Goal: Transaction & Acquisition: Purchase product/service

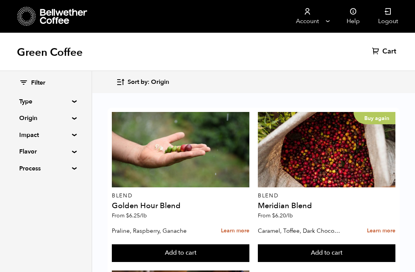
scroll to position [18, 0]
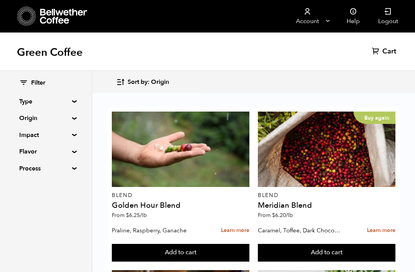
click at [249, 244] on button "Add to cart" at bounding box center [181, 253] width 138 height 18
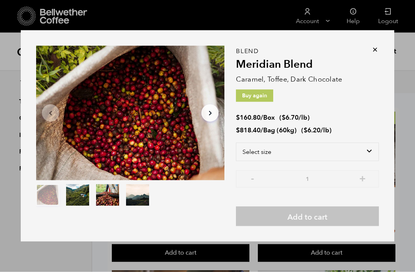
scroll to position [18, 0]
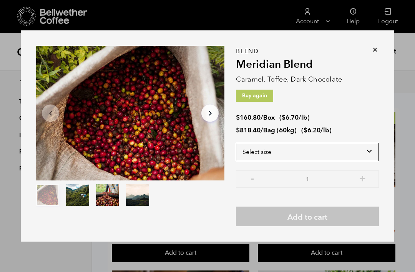
click at [372, 161] on select "Select size Bag (60kg) (132 lbs) Box (24 lbs)" at bounding box center [307, 152] width 143 height 18
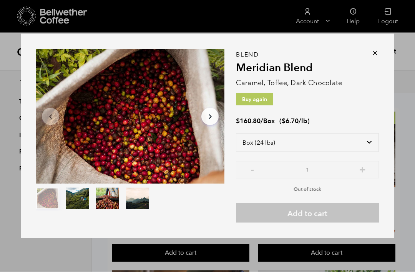
scroll to position [14, 0]
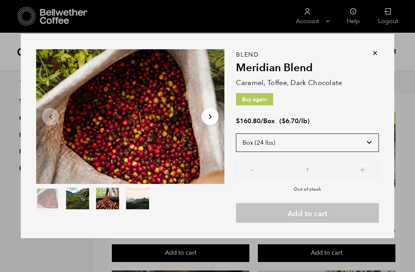
click at [369, 152] on select "Select size Bag (60kg) (132 lbs) Box (24 lbs)" at bounding box center [307, 142] width 143 height 18
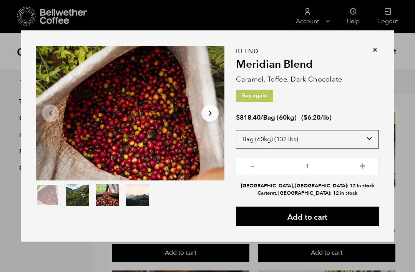
click at [370, 148] on select "Select size Bag (60kg) (132 lbs) Box (24 lbs)" at bounding box center [307, 139] width 143 height 18
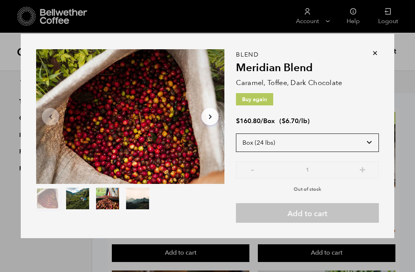
click at [374, 152] on select "Select size Bag (60kg) (132 lbs) Box (24 lbs)" at bounding box center [307, 142] width 143 height 18
select select "bag-3"
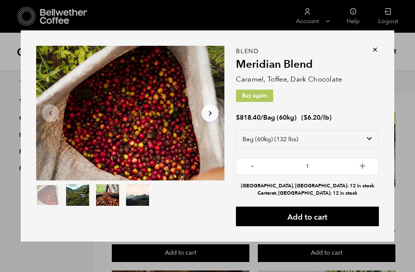
click at [385, 62] on div "Item 1 of 4 Arrow Left Arrow Right item 0 item 1 item 2 item 3 Item 1 of 4 Blen…" at bounding box center [208, 135] width 374 height 211
click at [374, 53] on icon at bounding box center [375, 50] width 8 height 8
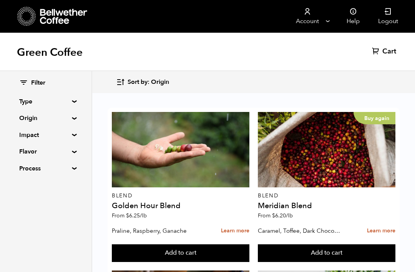
scroll to position [354, 0]
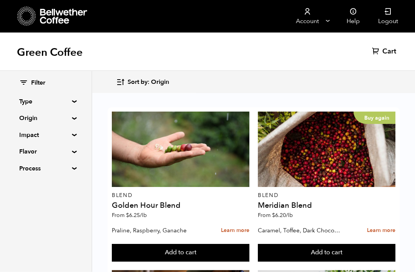
scroll to position [304, 0]
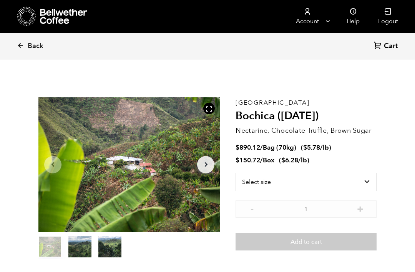
scroll to position [334, 329]
click at [360, 177] on select "Select size Bag (70kg) (154 lbs) Box (24 lbs)" at bounding box center [306, 182] width 141 height 18
select select "box"
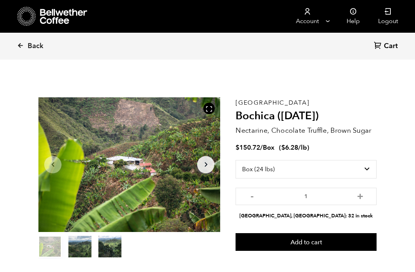
click at [362, 191] on button "+" at bounding box center [361, 195] width 10 height 8
click at [358, 193] on button "+" at bounding box center [361, 195] width 10 height 8
click at [357, 196] on button "+" at bounding box center [361, 195] width 10 height 8
type input "4"
click at [368, 168] on select "Select size Bag (70kg) (154 lbs) Box (24 lbs)" at bounding box center [306, 169] width 141 height 18
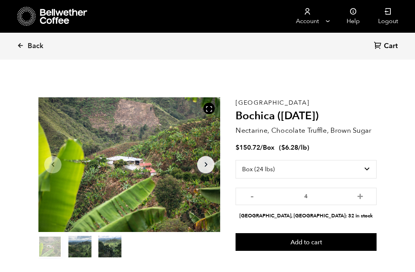
click at [312, 242] on button "Add to cart" at bounding box center [306, 242] width 141 height 18
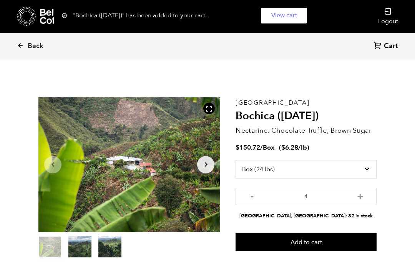
click at [316, 245] on button "Add to cart" at bounding box center [306, 242] width 141 height 18
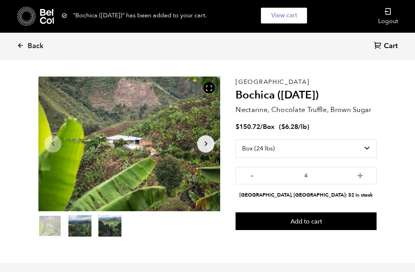
scroll to position [0, 0]
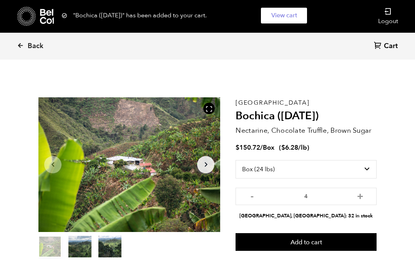
click at [24, 45] on icon at bounding box center [20, 45] width 7 height 7
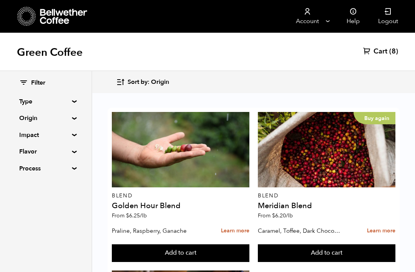
scroll to position [172, 0]
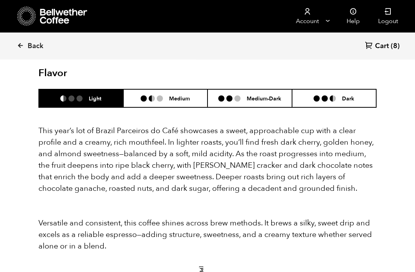
scroll to position [710, 0]
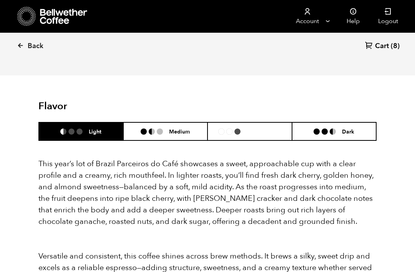
click at [281, 128] on h6 "Medium-Dark" at bounding box center [264, 131] width 35 height 7
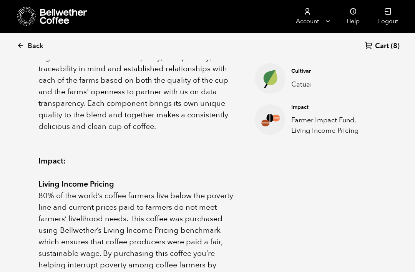
scroll to position [347, 0]
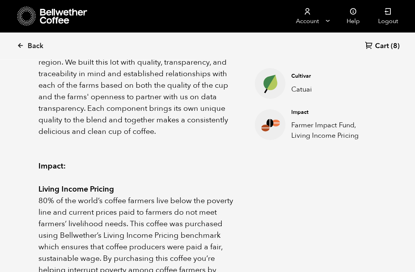
click at [37, 42] on span "Back" at bounding box center [36, 46] width 16 height 9
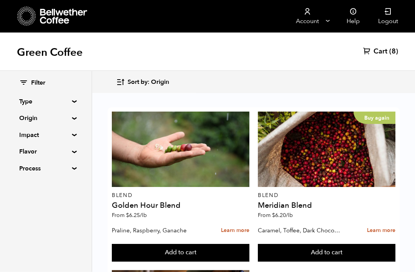
scroll to position [58, 0]
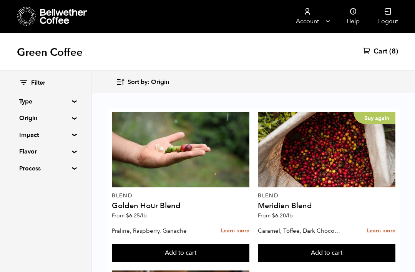
click at [301, 202] on h4 "Meridian Blend" at bounding box center [327, 206] width 138 height 8
click at [292, 202] on h4 "Meridian Blend" at bounding box center [327, 206] width 138 height 8
click at [249, 244] on button "Add to cart" at bounding box center [181, 253] width 138 height 18
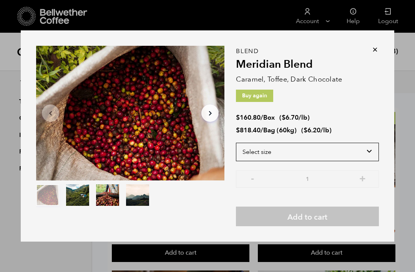
click at [360, 161] on select "Select size Bag (60kg) (132 lbs) Box (24 lbs)" at bounding box center [307, 152] width 143 height 18
click at [352, 148] on select "Select size Bag (60kg) (132 lbs) Box (24 lbs)" at bounding box center [307, 152] width 143 height 18
select select "box"
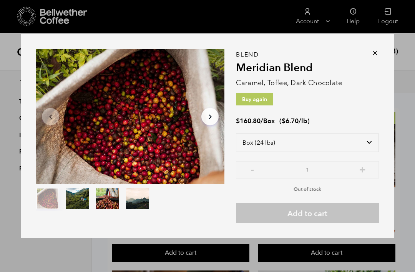
click at [374, 54] on icon at bounding box center [375, 53] width 8 height 8
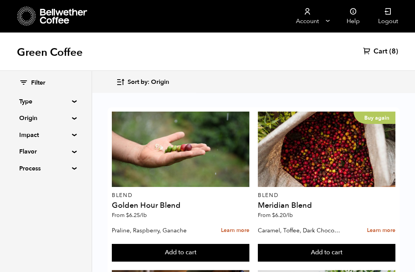
scroll to position [339, 0]
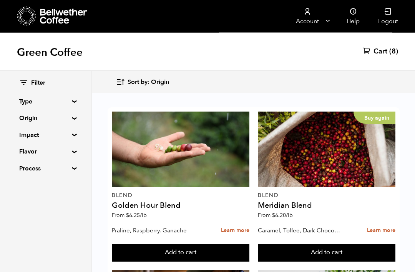
scroll to position [328, 0]
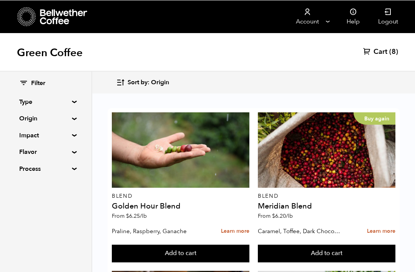
click at [389, 50] on span "(8)" at bounding box center [393, 51] width 9 height 9
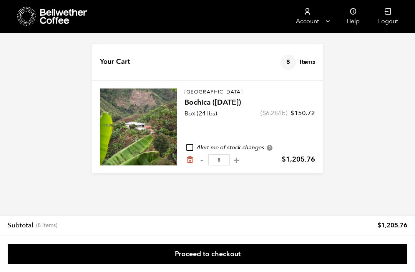
click at [205, 156] on button "-" at bounding box center [202, 160] width 10 height 8
type input "7"
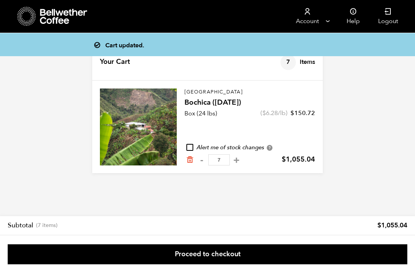
click at [201, 160] on button "-" at bounding box center [202, 160] width 10 height 8
type input "6"
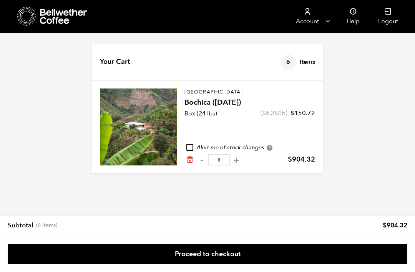
click at [218, 98] on h4 "Bochica ([DATE])" at bounding box center [250, 102] width 131 height 11
click at [213, 105] on h4 "Bochica ([DATE])" at bounding box center [250, 102] width 131 height 11
click at [221, 103] on h4 "Bochica ([DATE])" at bounding box center [250, 102] width 131 height 11
click at [218, 101] on h4 "Bochica ([DATE])" at bounding box center [250, 102] width 131 height 11
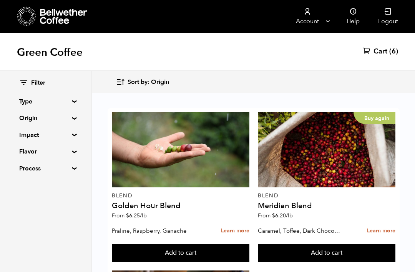
scroll to position [352, 0]
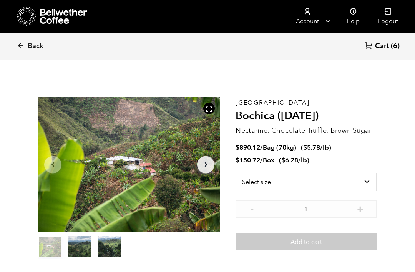
scroll to position [334, 329]
click at [369, 180] on select "Select size Bag (70kg) (154 lbs) Box (24 lbs)" at bounding box center [306, 182] width 141 height 18
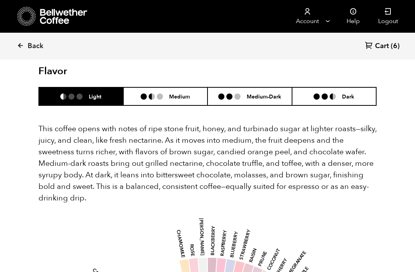
scroll to position [524, 0]
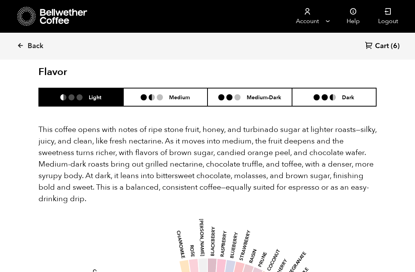
click at [267, 94] on h6 "Medium-Dark" at bounding box center [264, 97] width 35 height 7
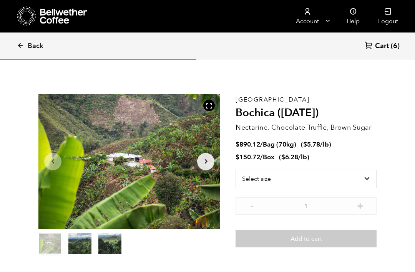
scroll to position [0, 0]
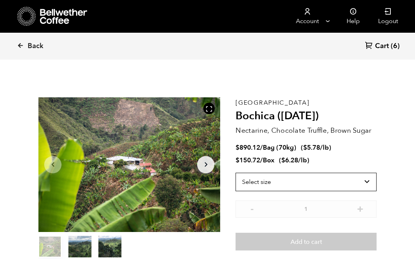
click at [372, 177] on select "Select size Bag (70kg) (154 lbs) Box (24 lbs)" at bounding box center [306, 182] width 141 height 18
select select "bag"
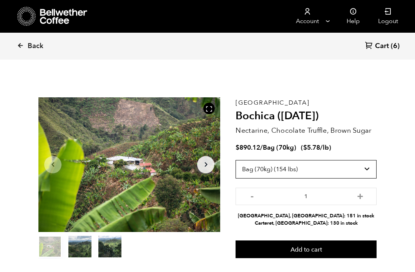
click at [374, 168] on select "Select size Bag (70kg) (154 lbs) Box (24 lbs)" at bounding box center [306, 169] width 141 height 18
click at [392, 48] on span "(6)" at bounding box center [395, 46] width 9 height 9
click at [390, 43] on link "Cart (6)" at bounding box center [382, 46] width 35 height 10
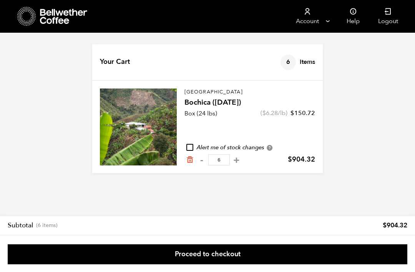
click at [213, 256] on link "Proceed to checkout" at bounding box center [208, 254] width 400 height 20
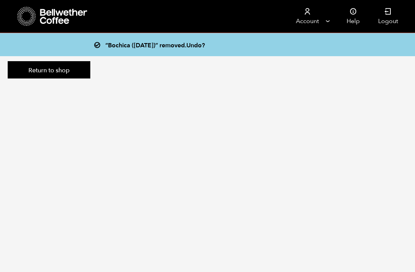
click at [74, 71] on link "Return to shop" at bounding box center [49, 70] width 83 height 18
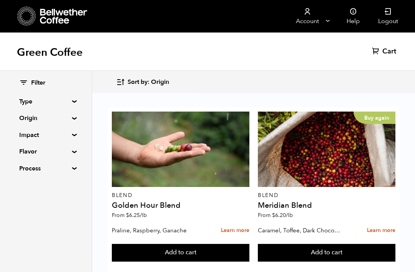
scroll to position [281, 0]
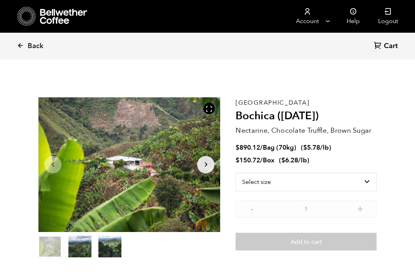
scroll to position [334, 329]
click at [319, 180] on select "Select size Bag (70kg) (154 lbs) Box (24 lbs)" at bounding box center [306, 182] width 141 height 18
select select "bag"
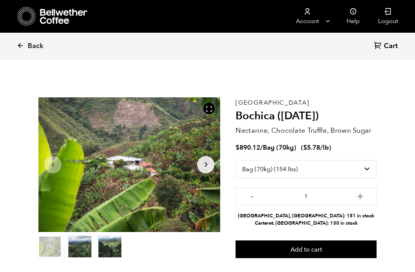
click at [298, 246] on button "Add to cart" at bounding box center [306, 249] width 141 height 18
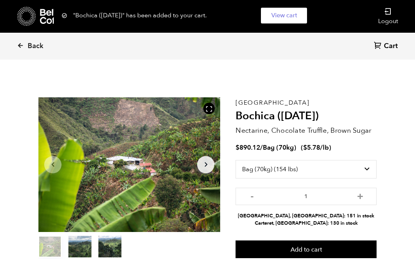
click at [392, 50] on span "Cart" at bounding box center [391, 46] width 14 height 9
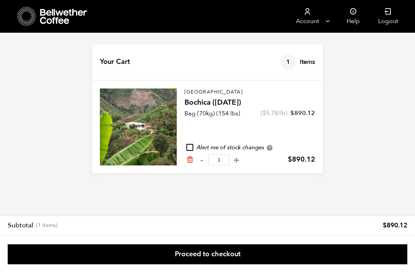
click at [218, 254] on link "Proceed to checkout" at bounding box center [208, 254] width 400 height 20
click at [197, 160] on button "-" at bounding box center [202, 160] width 10 height 8
type input "0"
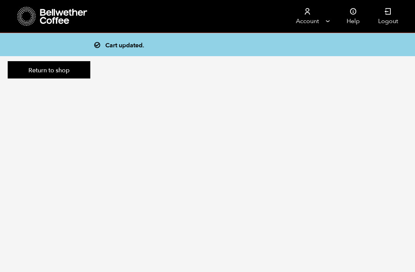
click at [75, 73] on link "Return to shop" at bounding box center [49, 70] width 83 height 18
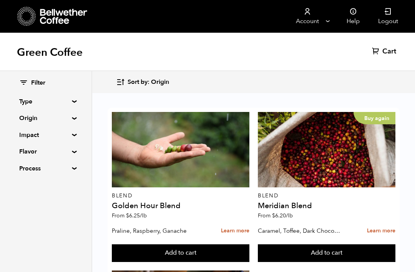
scroll to position [383, 0]
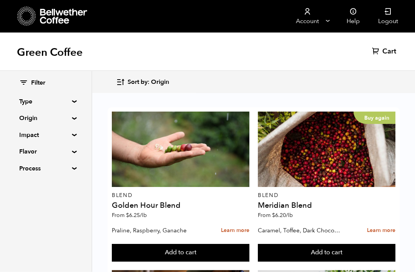
click at [249, 244] on button "Add to cart" at bounding box center [181, 253] width 138 height 18
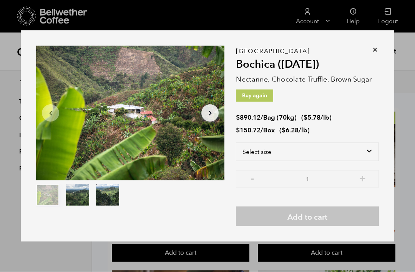
scroll to position [384, 0]
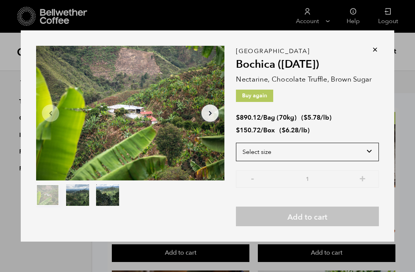
click at [371, 161] on select "Select size Bag (70kg) (154 lbs) Box (24 lbs)" at bounding box center [307, 152] width 143 height 18
select select "box"
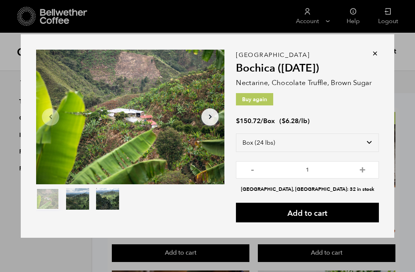
click at [367, 173] on button "+" at bounding box center [363, 169] width 10 height 8
click at [364, 173] on button "+" at bounding box center [363, 169] width 10 height 8
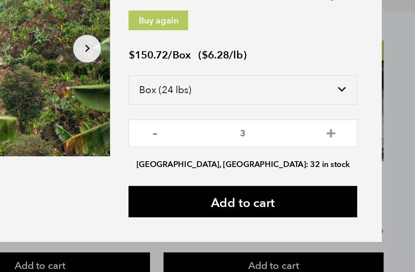
click at [358, 165] on button "+" at bounding box center [363, 169] width 10 height 8
type input "6"
click at [236, 203] on button "Add to cart" at bounding box center [307, 213] width 143 height 20
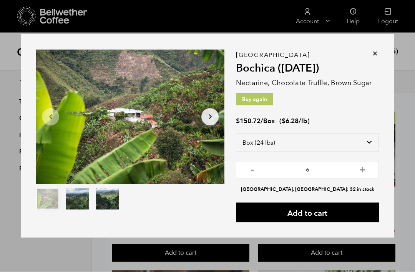
scroll to position [398, 0]
click at [378, 57] on icon at bounding box center [375, 54] width 8 height 8
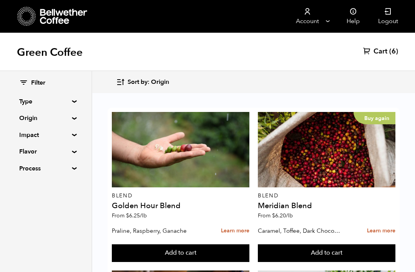
click at [395, 51] on span "(6)" at bounding box center [393, 51] width 9 height 9
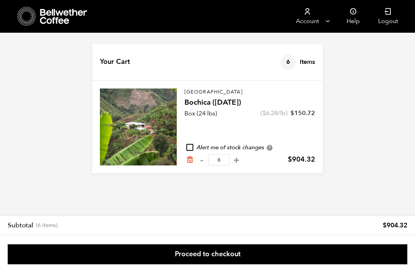
click at [228, 255] on link "Proceed to checkout" at bounding box center [208, 254] width 400 height 20
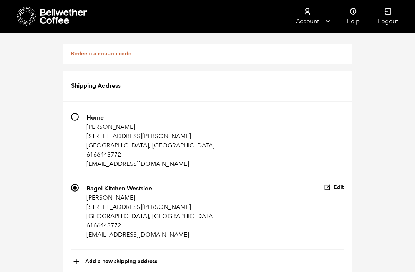
scroll to position [538, 0]
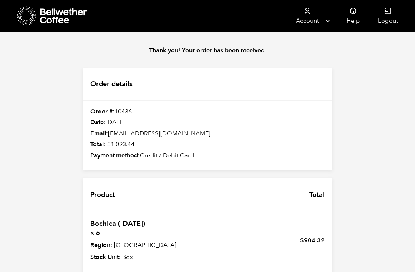
scroll to position [91, 0]
